Goal: Information Seeking & Learning: Learn about a topic

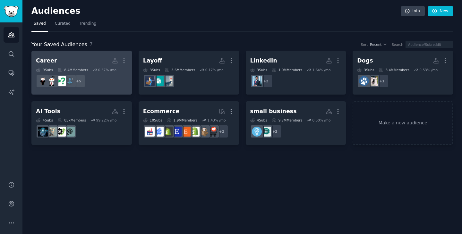
click at [82, 64] on h2 "Career More" at bounding box center [81, 60] width 91 height 11
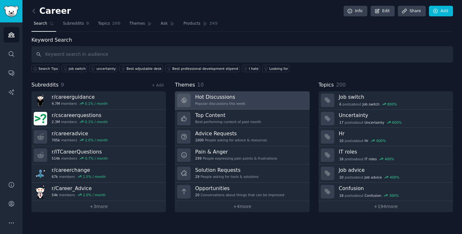
click at [289, 100] on link "Hot Discussions Popular discussions this week" at bounding box center [242, 100] width 134 height 18
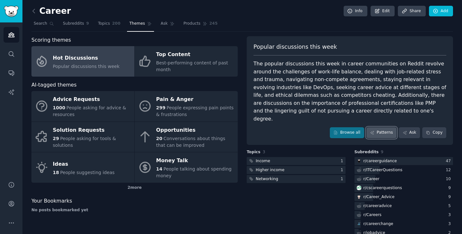
click at [380, 128] on link "Patterns" at bounding box center [381, 132] width 30 height 11
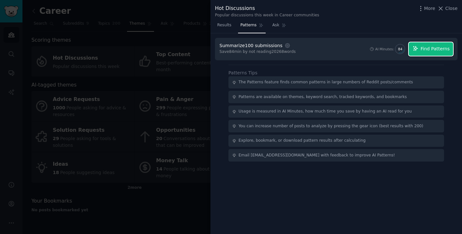
click at [438, 55] on button "Find Patterns" at bounding box center [431, 48] width 44 height 13
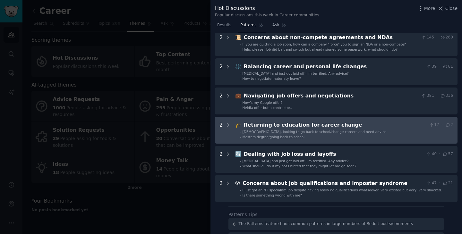
scroll to position [149, 0]
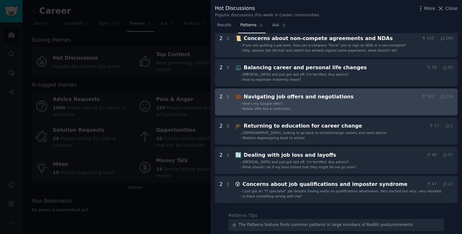
click at [324, 106] on li "- Nvidia offer but a contractor.." at bounding box center [346, 108] width 213 height 4
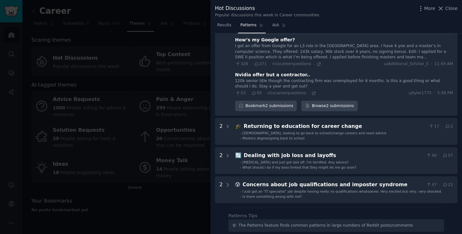
scroll to position [220, 0]
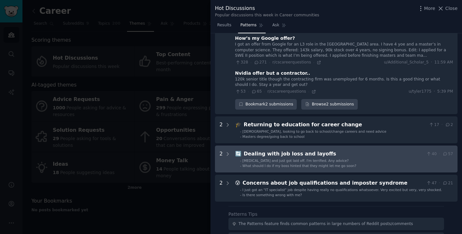
click at [341, 165] on span "What should I do if my boss hinted that they might let me go soon?" at bounding box center [300, 166] width 114 height 4
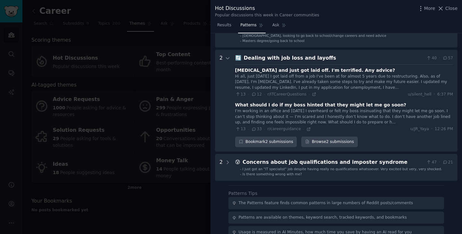
scroll to position [332, 0]
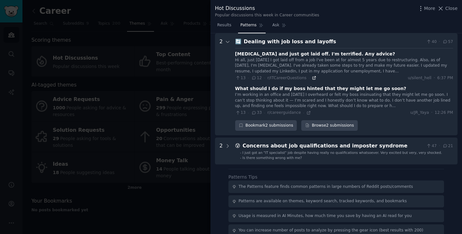
click at [313, 78] on icon at bounding box center [314, 78] width 4 height 4
click at [292, 40] on div "Dealing with job loss and layoffs" at bounding box center [334, 42] width 180 height 8
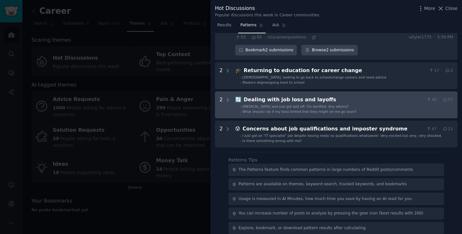
scroll to position [295, 0]
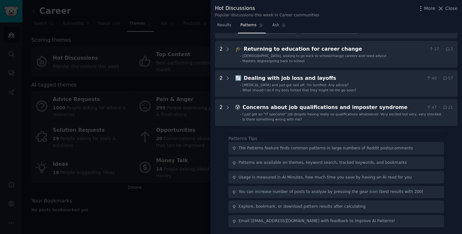
click at [73, 28] on div at bounding box center [231, 117] width 462 height 234
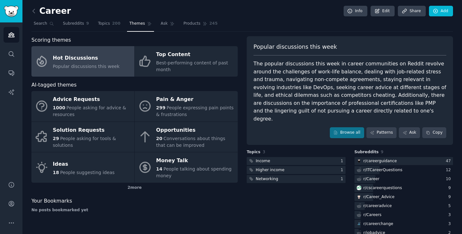
click at [135, 14] on div "Career Info Edit Share Add" at bounding box center [241, 12] width 421 height 13
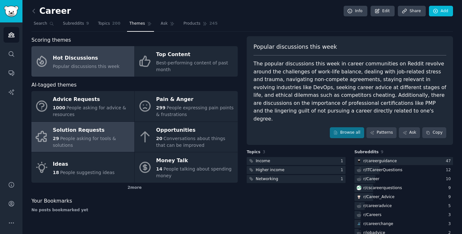
click at [108, 129] on div "Solution Requests" at bounding box center [92, 130] width 78 height 10
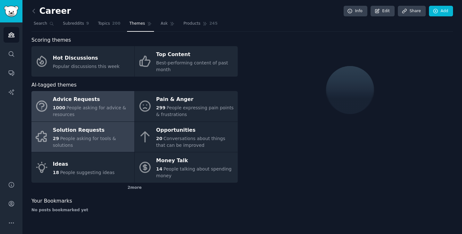
click at [104, 116] on div "1000 People asking for advice & resources" at bounding box center [92, 111] width 78 height 13
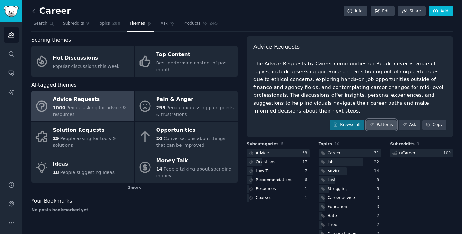
click at [387, 127] on link "Patterns" at bounding box center [381, 125] width 30 height 11
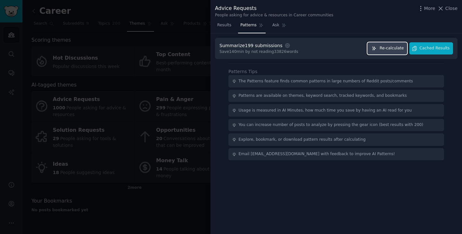
click at [402, 48] on span "Re-calculate" at bounding box center [391, 49] width 24 height 6
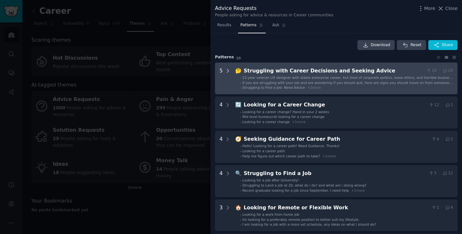
click at [229, 71] on icon at bounding box center [228, 71] width 6 height 6
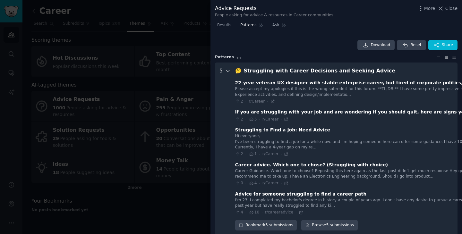
scroll to position [29, 0]
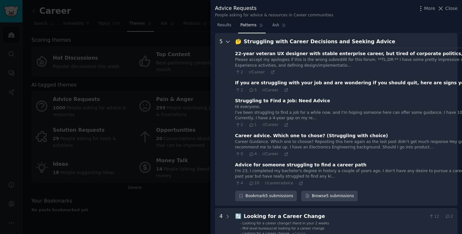
click at [228, 40] on icon at bounding box center [228, 42] width 6 height 6
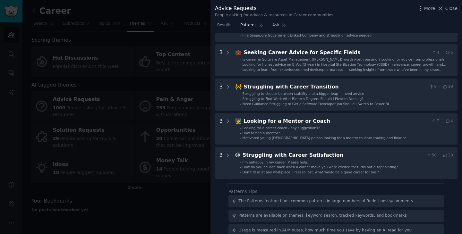
scroll to position [223, 0]
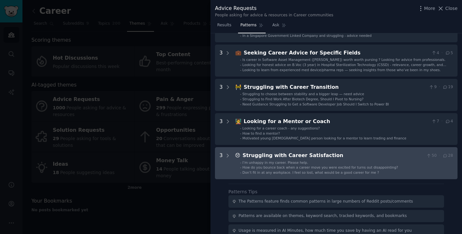
click at [324, 155] on div "Struggling with Career Satisfaction" at bounding box center [333, 156] width 181 height 8
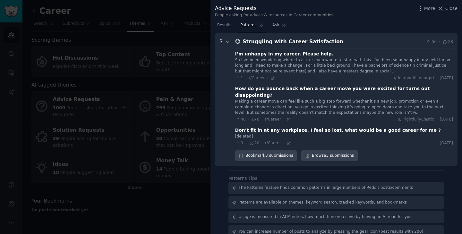
scroll to position [337, 0]
click at [405, 44] on div "Struggling with Career Satisfaction" at bounding box center [333, 42] width 181 height 8
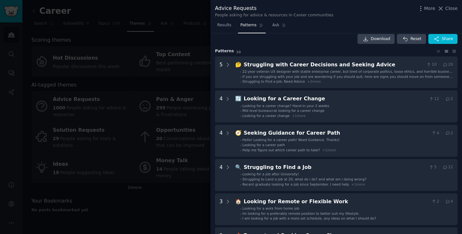
scroll to position [0, 0]
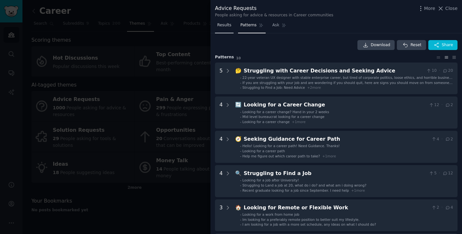
click at [223, 27] on span "Results" at bounding box center [224, 25] width 14 height 6
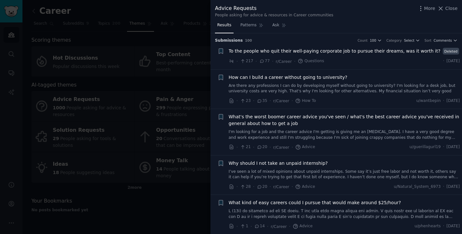
click at [263, 63] on icon at bounding box center [262, 61] width 6 height 4
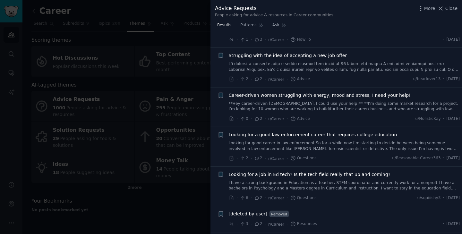
scroll to position [1402, 0]
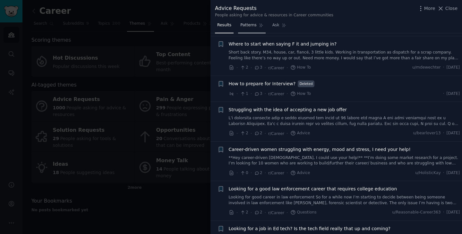
click at [250, 27] on span "Patterns" at bounding box center [248, 25] width 16 height 6
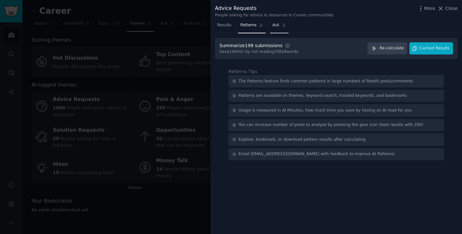
click at [277, 25] on span "Ask" at bounding box center [275, 25] width 7 height 6
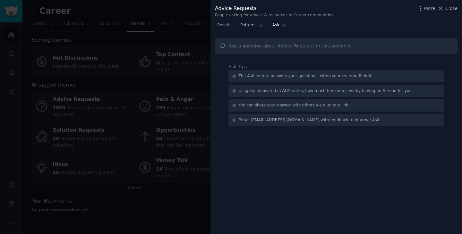
click at [246, 25] on span "Patterns" at bounding box center [248, 25] width 16 height 6
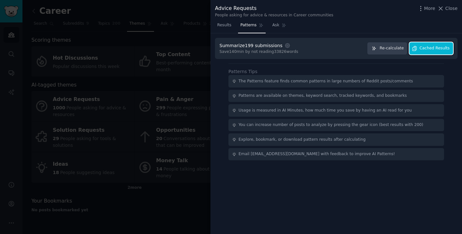
click at [432, 47] on span "Cached Results" at bounding box center [435, 49] width 30 height 6
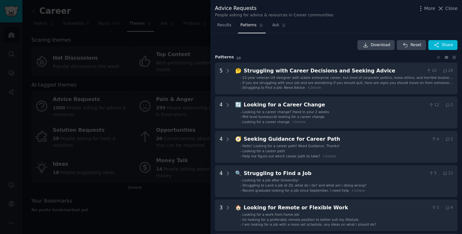
click at [99, 59] on div at bounding box center [231, 117] width 462 height 234
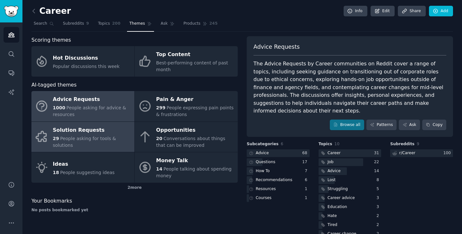
click at [113, 139] on div "29 People asking for tools & solutions" at bounding box center [92, 141] width 78 height 13
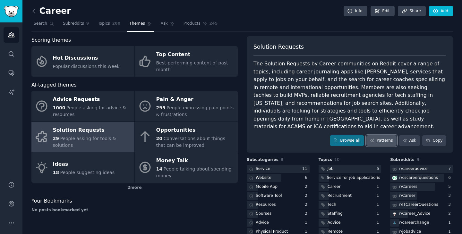
click at [375, 135] on link "Patterns" at bounding box center [381, 140] width 30 height 11
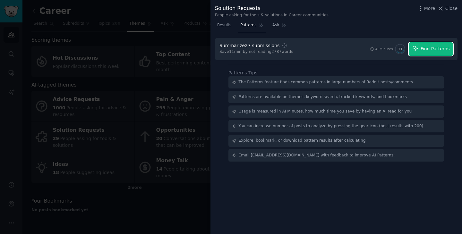
click at [430, 52] on span "Find Patterns" at bounding box center [435, 49] width 29 height 7
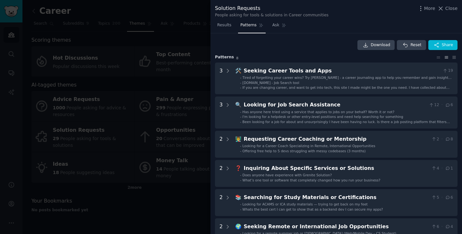
click at [449, 12] on div "More Close" at bounding box center [437, 8] width 40 height 8
click at [449, 10] on span "Close" at bounding box center [451, 8] width 12 height 7
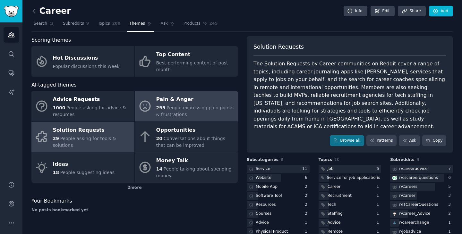
click at [190, 118] on div "299 People expressing pain points & frustrations" at bounding box center [195, 111] width 78 height 13
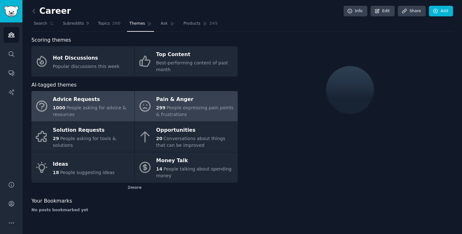
click at [72, 113] on span "People asking for advice & resources" at bounding box center [89, 111] width 73 height 12
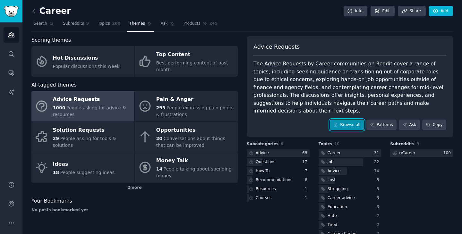
click at [349, 123] on link "Browse all" at bounding box center [347, 125] width 34 height 11
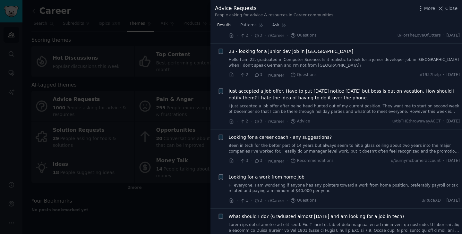
scroll to position [1073, 0]
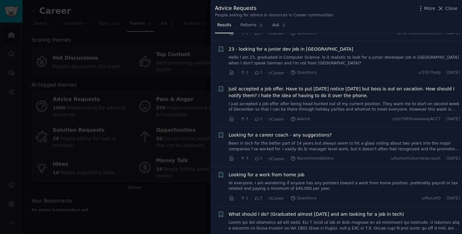
click at [343, 141] on link "Been in tech for the better part of 14 years but always seem to hit a glass cei…" at bounding box center [344, 146] width 231 height 11
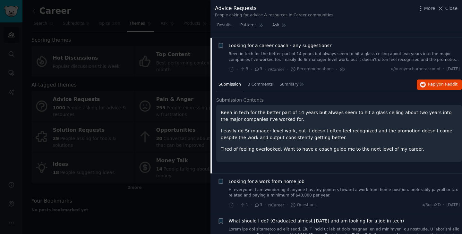
scroll to position [1161, 0]
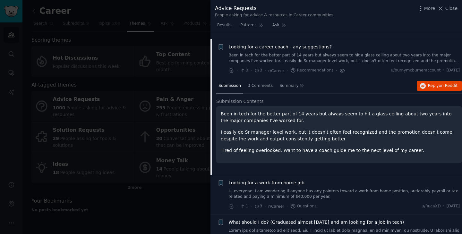
click at [340, 67] on icon at bounding box center [342, 70] width 6 height 7
click at [340, 69] on icon at bounding box center [342, 70] width 4 height 3
click at [343, 79] on div "Submission 3 Comments Summary Reply on Reddit" at bounding box center [339, 86] width 246 height 15
click at [251, 25] on span "Patterns" at bounding box center [248, 25] width 16 height 6
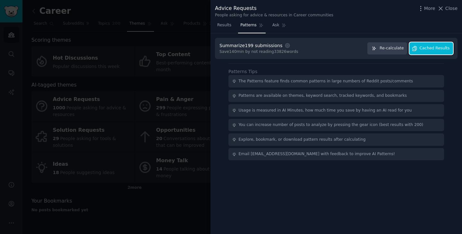
click at [427, 47] on span "Cached Results" at bounding box center [435, 49] width 30 height 6
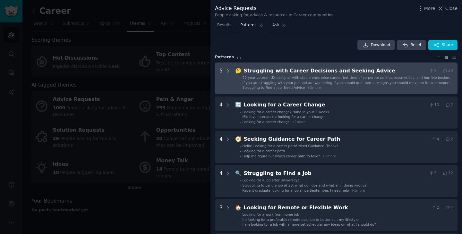
click at [363, 81] on span "If you are struggling with your job and are wondering if you should quit, here …" at bounding box center [348, 85] width 210 height 8
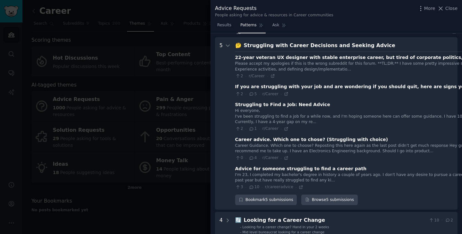
scroll to position [29, 0]
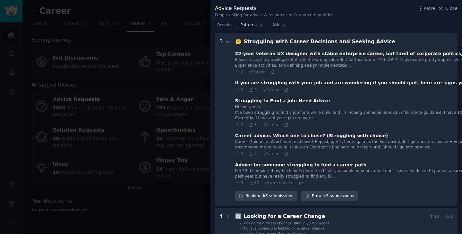
click at [320, 38] on div "Struggling with Career Decisions and Seeking Advice" at bounding box center [471, 42] width 455 height 8
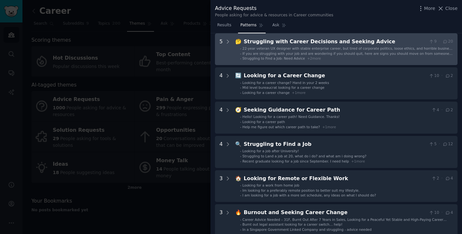
click at [320, 38] on div "Struggling with Career Decisions and Seeking Advice" at bounding box center [335, 42] width 183 height 8
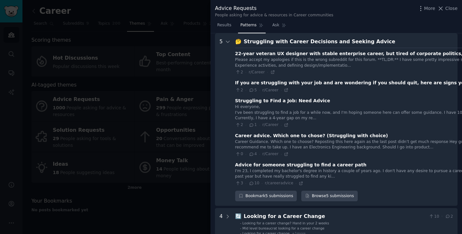
click at [320, 38] on div "Struggling with Career Decisions and Seeking Advice" at bounding box center [471, 42] width 455 height 8
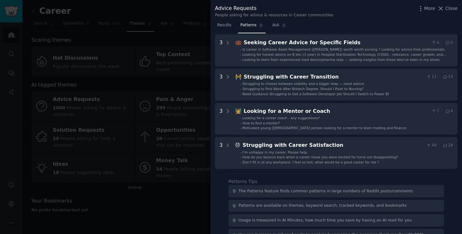
scroll to position [234, 0]
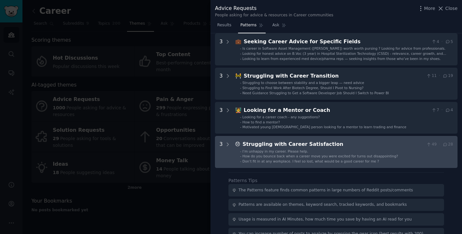
click at [326, 147] on div "Struggling with Career Satisfaction" at bounding box center [333, 144] width 181 height 8
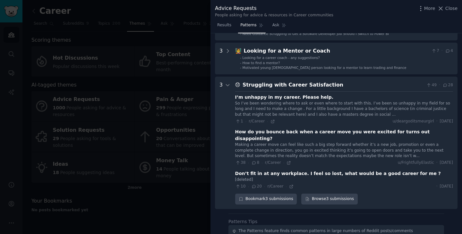
scroll to position [274, 0]
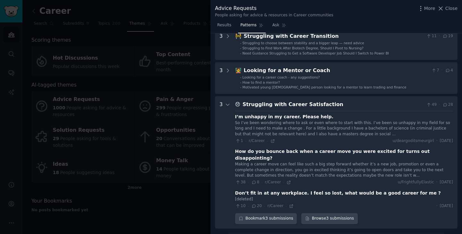
click at [134, 110] on div at bounding box center [231, 117] width 462 height 234
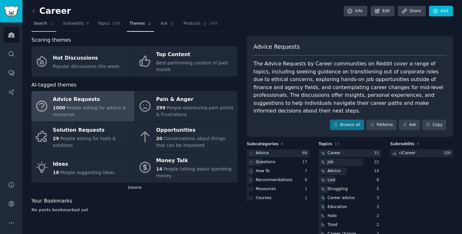
click at [36, 27] on link "Search" at bounding box center [43, 25] width 25 height 13
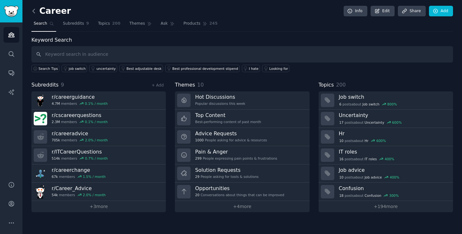
click at [33, 11] on icon at bounding box center [34, 11] width 2 height 4
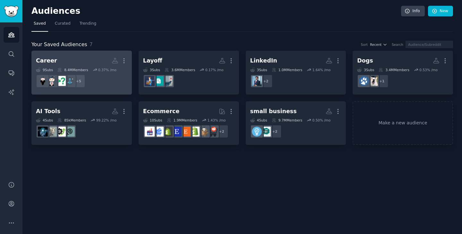
click at [81, 58] on h2 "Career Custom Audience More" at bounding box center [81, 60] width 91 height 11
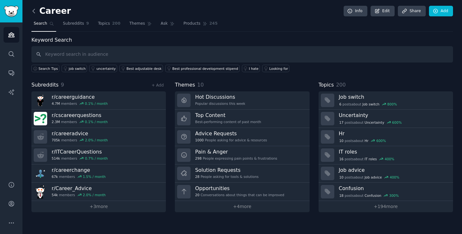
click at [31, 11] on icon at bounding box center [33, 11] width 7 height 7
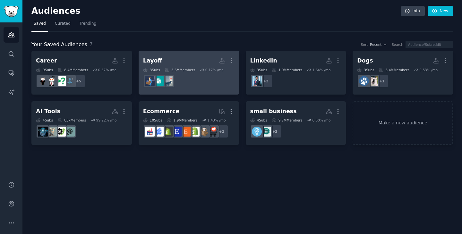
click at [163, 58] on h2 "Layoff More" at bounding box center [188, 60] width 91 height 11
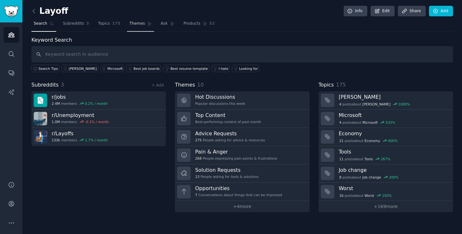
click at [141, 24] on span "Themes" at bounding box center [137, 24] width 16 height 6
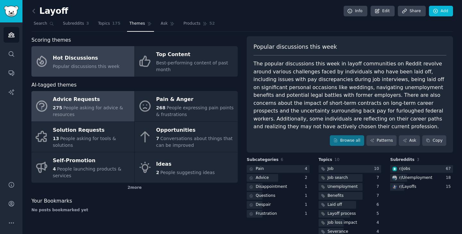
click at [93, 107] on span "People asking for advice & resources" at bounding box center [88, 111] width 70 height 12
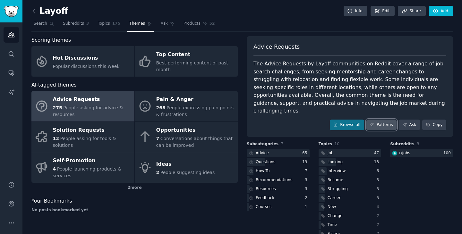
click at [380, 120] on link "Patterns" at bounding box center [381, 125] width 30 height 11
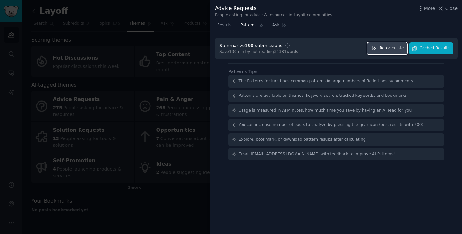
click at [393, 50] on span "Re-calculate" at bounding box center [391, 49] width 24 height 6
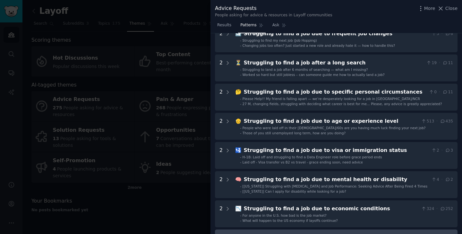
scroll to position [193, 0]
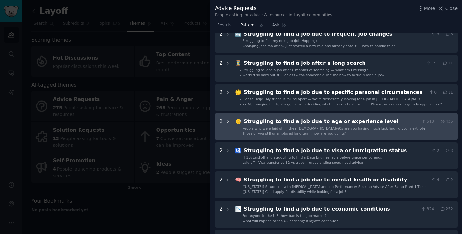
click at [229, 121] on icon at bounding box center [228, 122] width 6 height 6
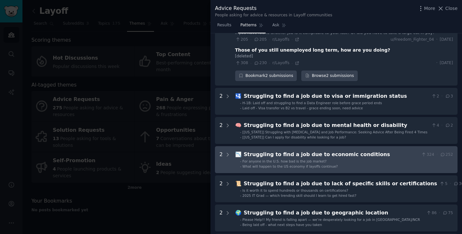
scroll to position [308, 0]
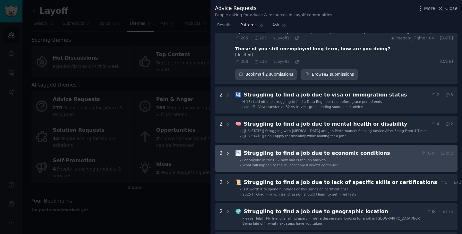
click at [227, 151] on icon at bounding box center [228, 154] width 6 height 6
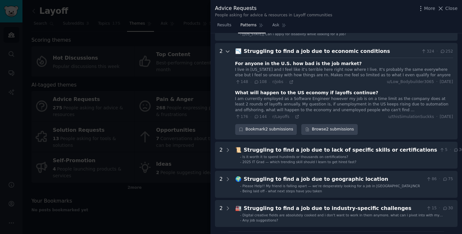
scroll to position [413, 0]
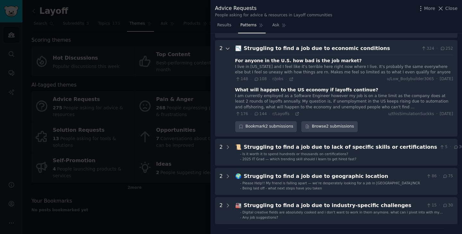
click at [229, 46] on icon at bounding box center [228, 49] width 6 height 6
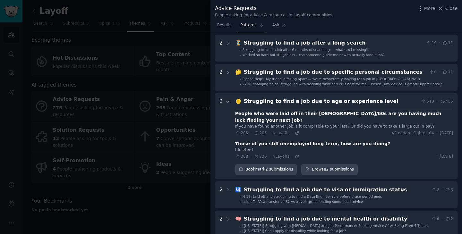
scroll to position [212, 0]
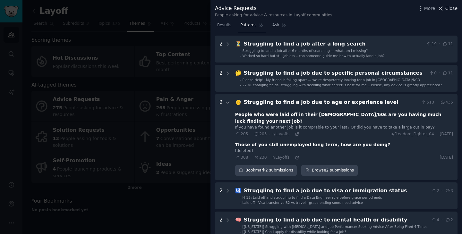
click at [449, 9] on span "Close" at bounding box center [451, 8] width 12 height 7
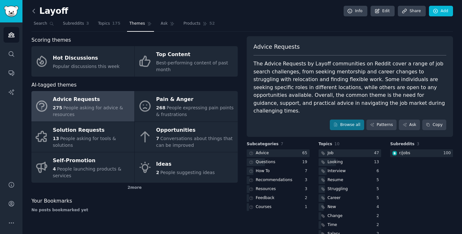
click at [32, 10] on icon at bounding box center [33, 11] width 7 height 7
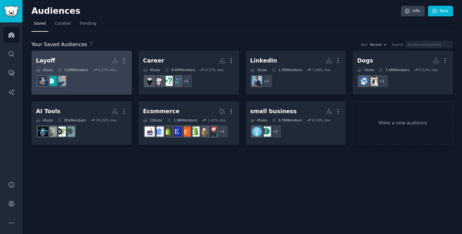
click at [94, 90] on link "Layoff More 3 Sub s 3.6M Members 0.17 % /mo r/Unemployment" at bounding box center [81, 73] width 100 height 44
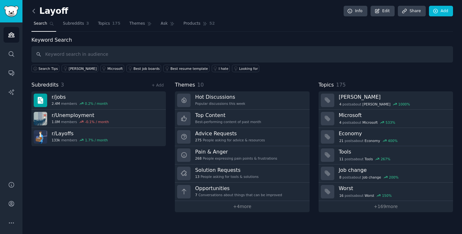
click at [34, 13] on icon at bounding box center [34, 11] width 2 height 4
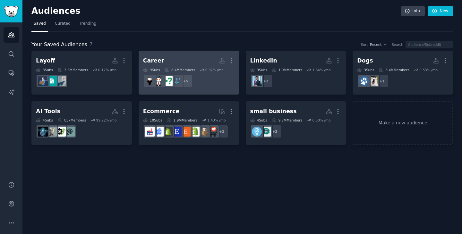
click at [148, 60] on div "Career" at bounding box center [153, 61] width 21 height 8
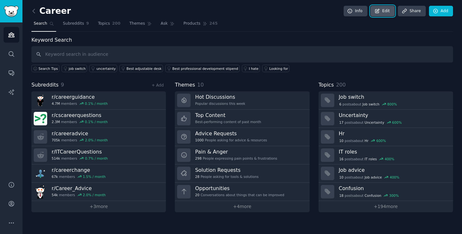
click at [389, 15] on link "Edit" at bounding box center [382, 11] width 24 height 11
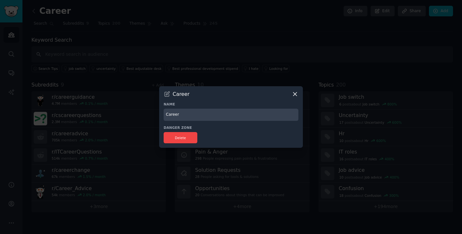
click at [210, 117] on input "Career" at bounding box center [231, 115] width 135 height 13
click at [294, 93] on icon at bounding box center [295, 94] width 4 height 4
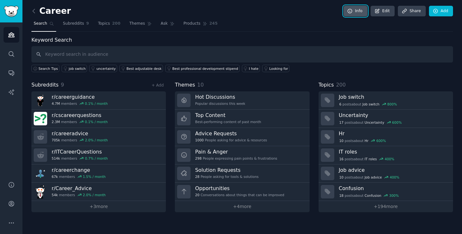
click at [359, 14] on link "Info" at bounding box center [356, 11] width 24 height 11
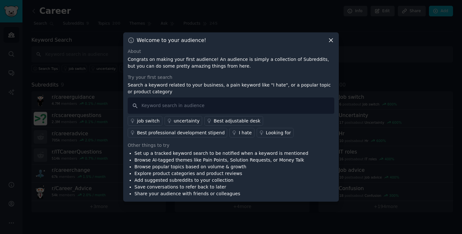
click at [329, 39] on icon at bounding box center [331, 40] width 7 height 7
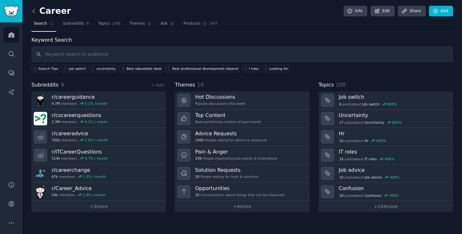
click at [34, 13] on icon at bounding box center [34, 11] width 2 height 4
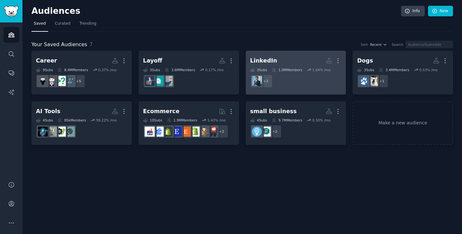
click at [297, 60] on h2 "LinkedIn More" at bounding box center [295, 60] width 91 height 11
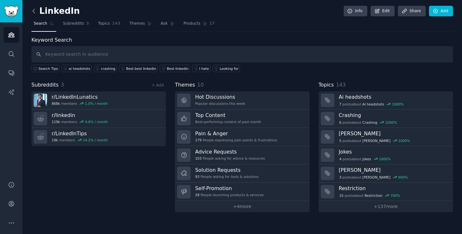
click at [33, 10] on icon at bounding box center [34, 11] width 2 height 4
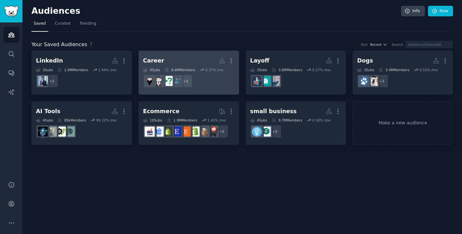
click at [173, 63] on h2 "Career More" at bounding box center [188, 60] width 91 height 11
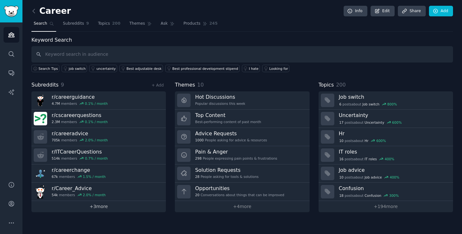
click at [93, 202] on link "+ 3 more" at bounding box center [98, 206] width 134 height 11
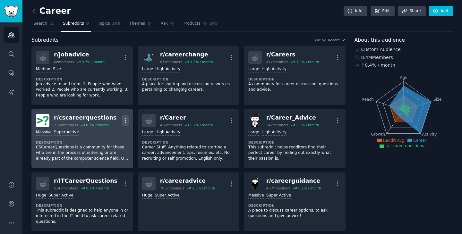
click at [125, 120] on icon "button" at bounding box center [125, 120] width 7 height 7
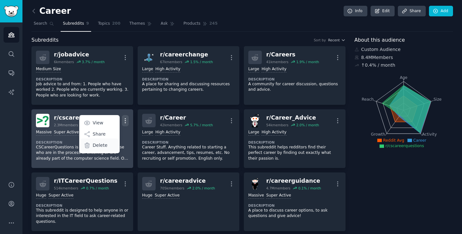
click at [102, 148] on p "Delete" at bounding box center [100, 145] width 15 height 7
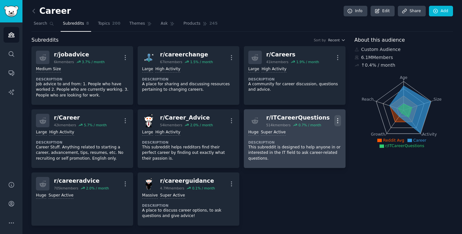
click at [336, 119] on icon "button" at bounding box center [337, 120] width 7 height 7
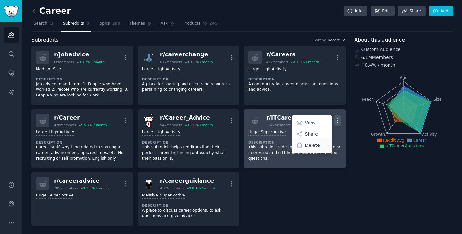
click at [312, 145] on p "Delete" at bounding box center [312, 145] width 15 height 7
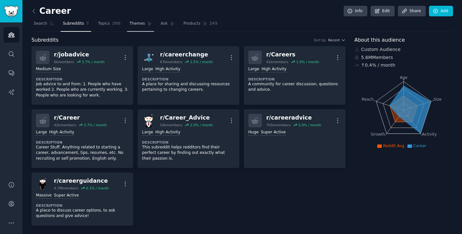
click at [136, 24] on span "Themes" at bounding box center [137, 24] width 16 height 6
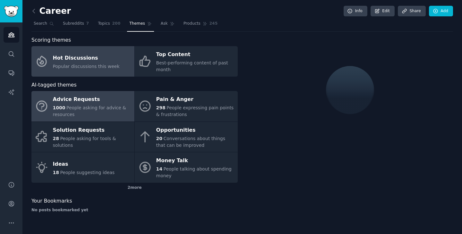
click at [107, 98] on div "Advice Requests" at bounding box center [92, 100] width 78 height 10
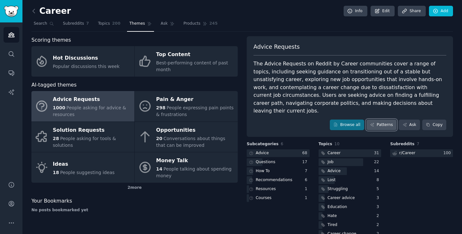
click at [378, 120] on link "Patterns" at bounding box center [381, 125] width 30 height 11
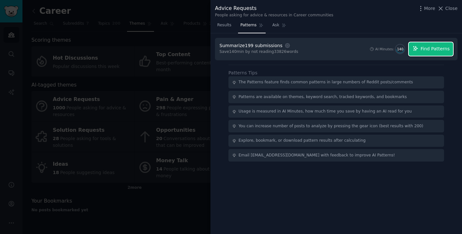
click at [429, 47] on span "Find Patterns" at bounding box center [435, 49] width 29 height 7
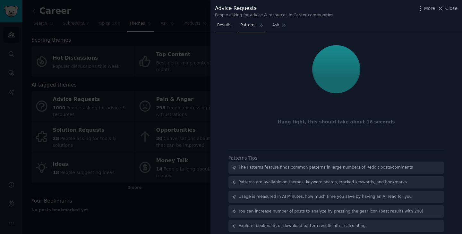
click at [225, 28] on span "Results" at bounding box center [224, 25] width 14 height 6
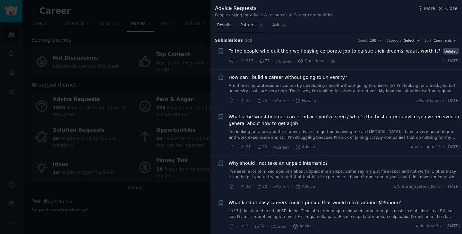
click at [257, 28] on link "Patterns" at bounding box center [251, 26] width 27 height 13
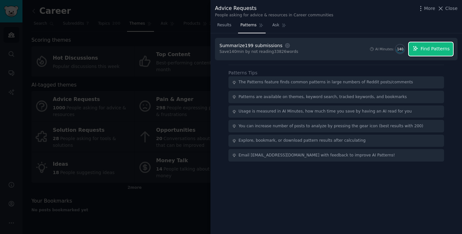
click at [431, 47] on span "Find Patterns" at bounding box center [435, 49] width 29 height 7
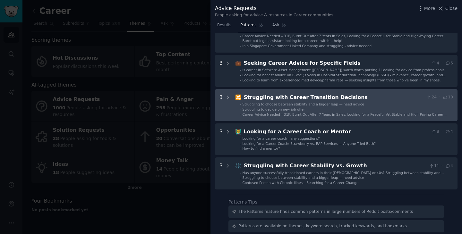
click at [409, 115] on span "Career Advice Needed – 31F, Burnt Out After 7 Years in Sales, Looking for a Pea…" at bounding box center [345, 117] width 204 height 8
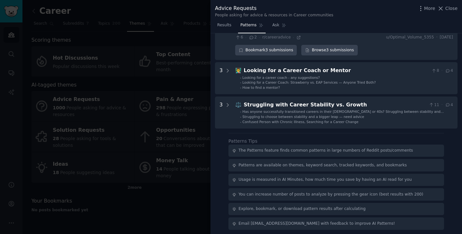
scroll to position [388, 0]
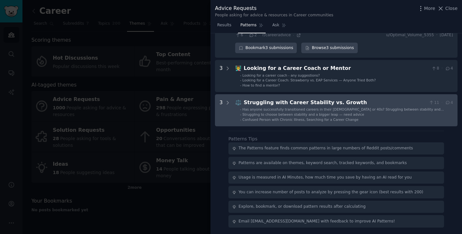
click at [379, 101] on div "Struggling with Career Stability vs. Growth" at bounding box center [335, 103] width 183 height 8
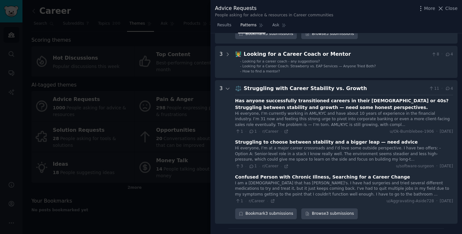
scroll to position [392, 0]
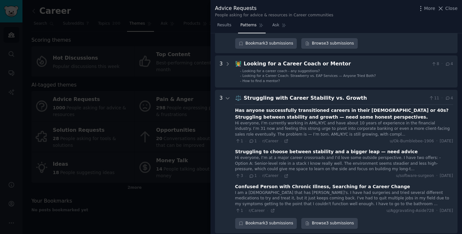
click at [328, 94] on Growth "3 ⚖️ Struggling with Career Stability vs. Growth 11 · 4 Has anyone successfully…" at bounding box center [336, 162] width 243 height 144
click at [343, 99] on div "Struggling with Career Stability vs. Growth" at bounding box center [335, 98] width 183 height 8
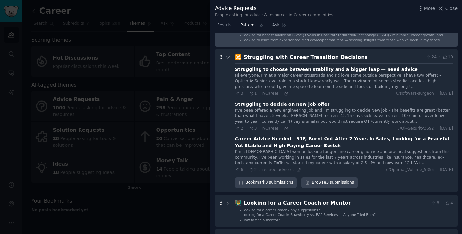
scroll to position [258, 0]
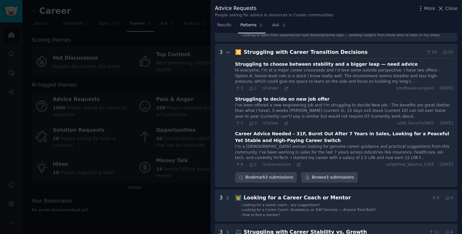
click at [319, 58] on div "🔀 Struggling with Career Transition Decisions 24 · 10 Struggling to choose betw…" at bounding box center [344, 115] width 218 height 135
click at [318, 55] on div "Struggling with Career Transition Decisions" at bounding box center [334, 52] width 180 height 8
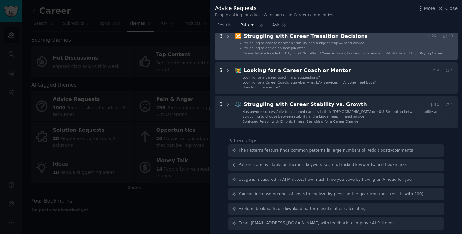
scroll to position [277, 0]
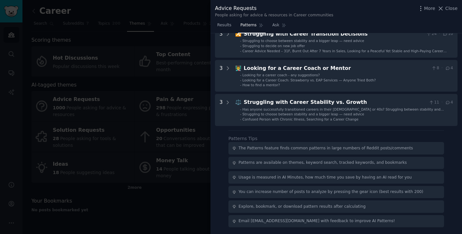
click at [170, 56] on div at bounding box center [231, 117] width 462 height 234
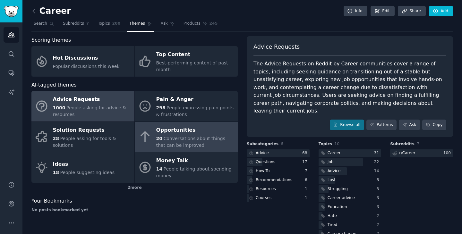
click at [194, 125] on link "Opportunities 20 Conversations about things that can be improved" at bounding box center [186, 137] width 103 height 30
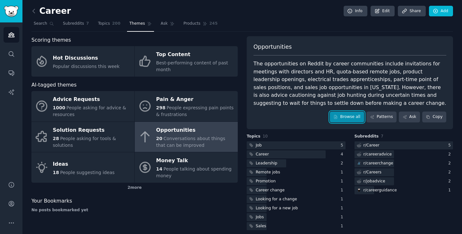
click at [347, 120] on link "Browse all" at bounding box center [347, 117] width 34 height 11
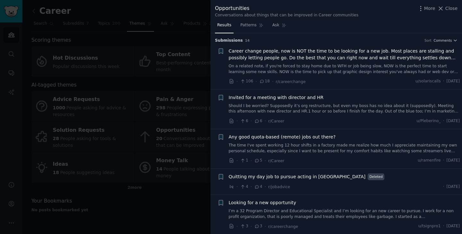
click at [203, 58] on div at bounding box center [231, 117] width 462 height 234
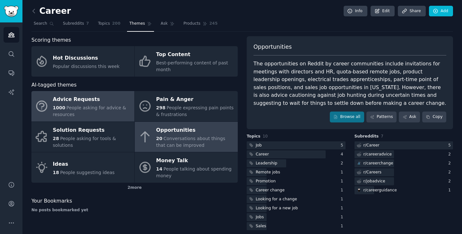
click at [101, 99] on div "Advice Requests" at bounding box center [92, 100] width 78 height 10
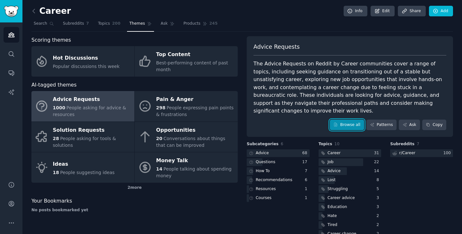
click at [348, 122] on link "Browse all" at bounding box center [347, 125] width 34 height 11
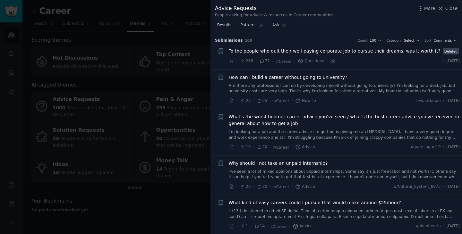
click at [250, 24] on span "Patterns" at bounding box center [248, 25] width 16 height 6
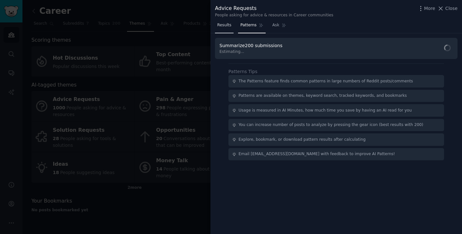
click at [228, 26] on span "Results" at bounding box center [224, 25] width 14 height 6
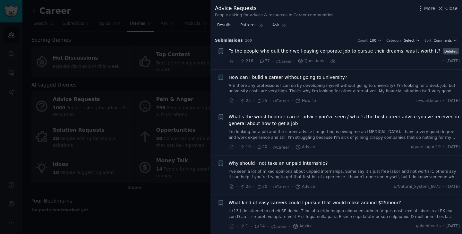
click at [247, 25] on span "Patterns" at bounding box center [248, 25] width 16 height 6
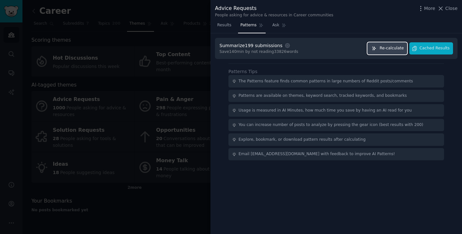
click at [398, 51] on span "Re-calculate" at bounding box center [391, 49] width 24 height 6
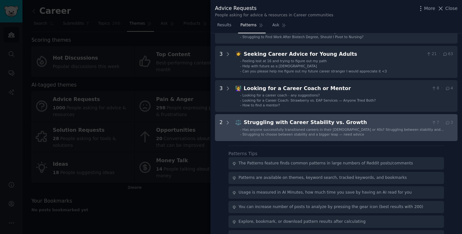
scroll to position [262, 0]
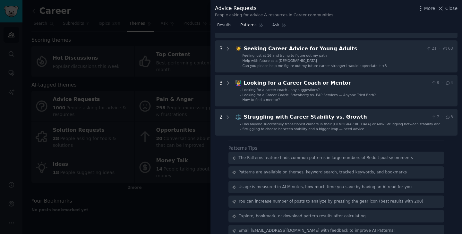
click at [226, 27] on span "Results" at bounding box center [224, 25] width 14 height 6
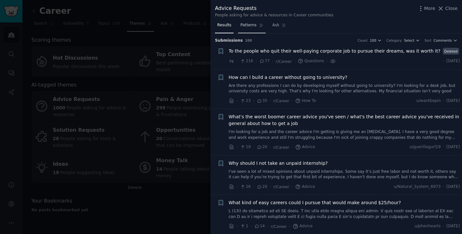
click at [245, 28] on span "Patterns" at bounding box center [248, 25] width 16 height 6
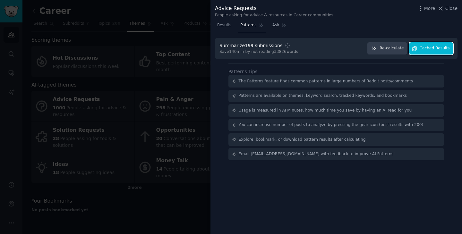
click at [428, 47] on span "Cached Results" at bounding box center [435, 49] width 30 height 6
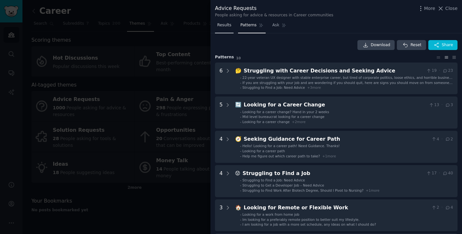
click at [223, 25] on span "Results" at bounding box center [224, 25] width 14 height 6
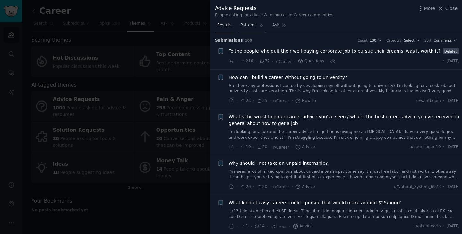
click at [248, 26] on span "Patterns" at bounding box center [248, 25] width 16 height 6
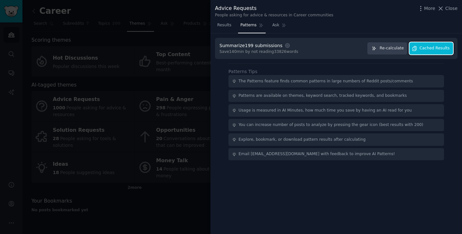
click at [426, 49] on span "Cached Results" at bounding box center [435, 49] width 30 height 6
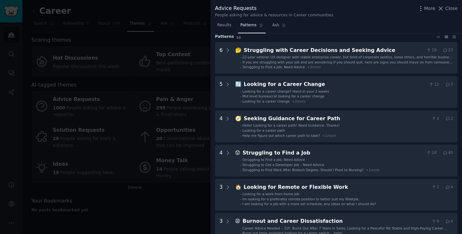
scroll to position [14, 0]
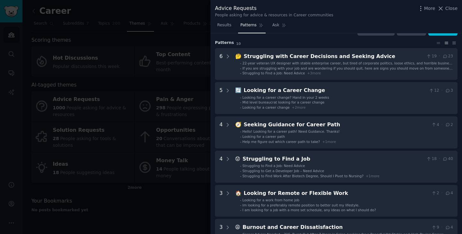
click at [150, 81] on div at bounding box center [231, 117] width 462 height 234
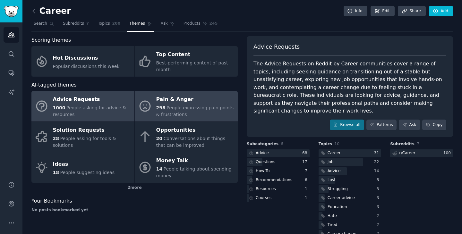
click at [179, 113] on span "People expressing pain points & frustrations" at bounding box center [195, 111] width 78 height 12
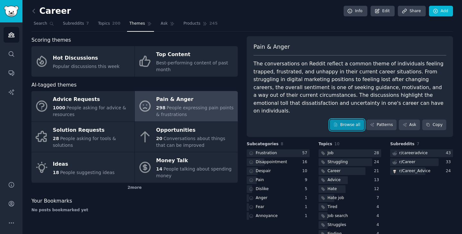
click at [354, 120] on link "Browse all" at bounding box center [347, 125] width 34 height 11
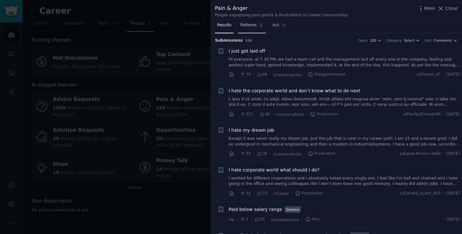
click at [246, 23] on span "Patterns" at bounding box center [248, 25] width 16 height 6
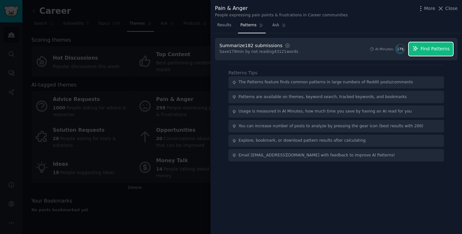
click at [438, 49] on span "Find Patterns" at bounding box center [435, 49] width 29 height 7
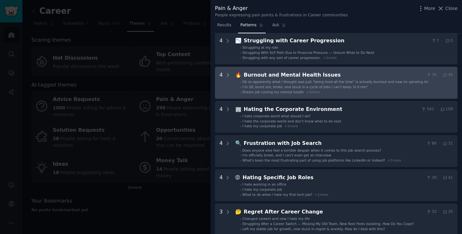
scroll to position [98, 0]
click at [374, 127] on li "- I hate my corporate job + 1 more" at bounding box center [346, 126] width 213 height 4
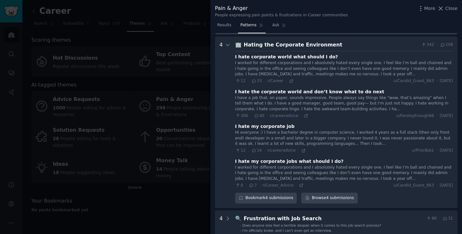
scroll to position [166, 0]
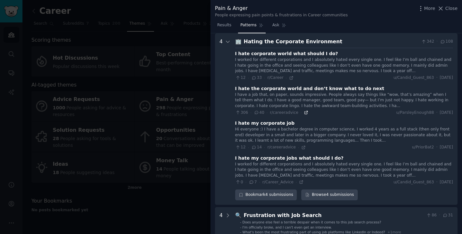
click at [307, 111] on icon at bounding box center [306, 112] width 4 height 4
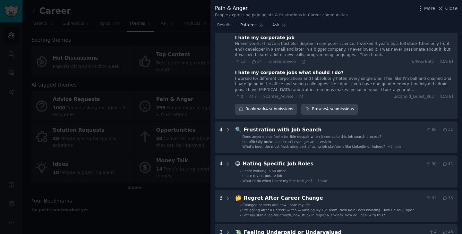
scroll to position [255, 0]
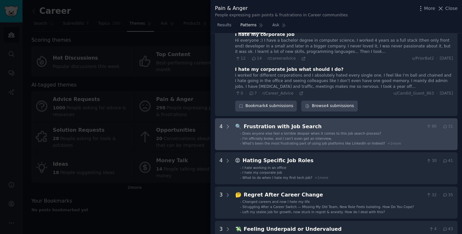
click at [363, 137] on li "- I'm officially broke, and I can't even get an interview." at bounding box center [346, 138] width 213 height 4
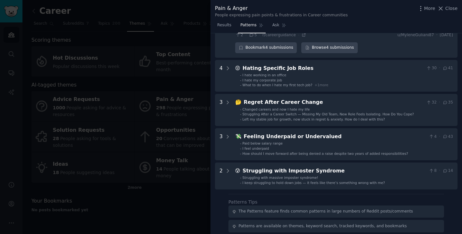
scroll to position [466, 0]
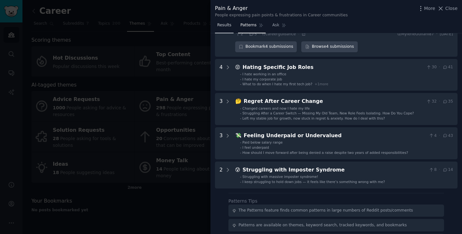
click at [222, 27] on span "Results" at bounding box center [224, 25] width 14 height 6
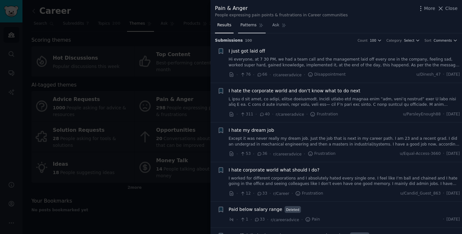
click at [252, 27] on span "Patterns" at bounding box center [248, 25] width 16 height 6
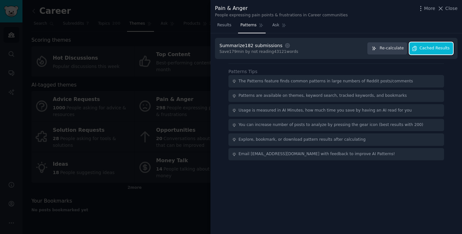
click at [433, 48] on span "Cached Results" at bounding box center [435, 49] width 30 height 6
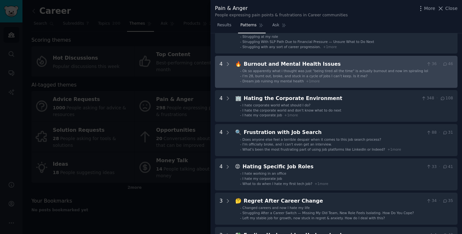
scroll to position [117, 0]
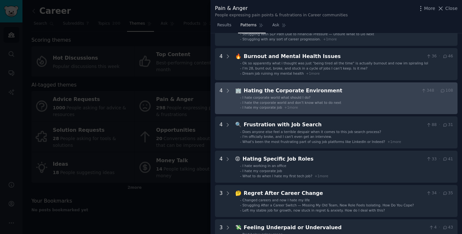
click at [385, 93] on div "Hating the Corporate Environment" at bounding box center [331, 91] width 175 height 8
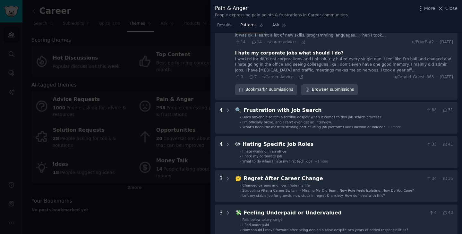
scroll to position [275, 0]
